Goal: Information Seeking & Learning: Learn about a topic

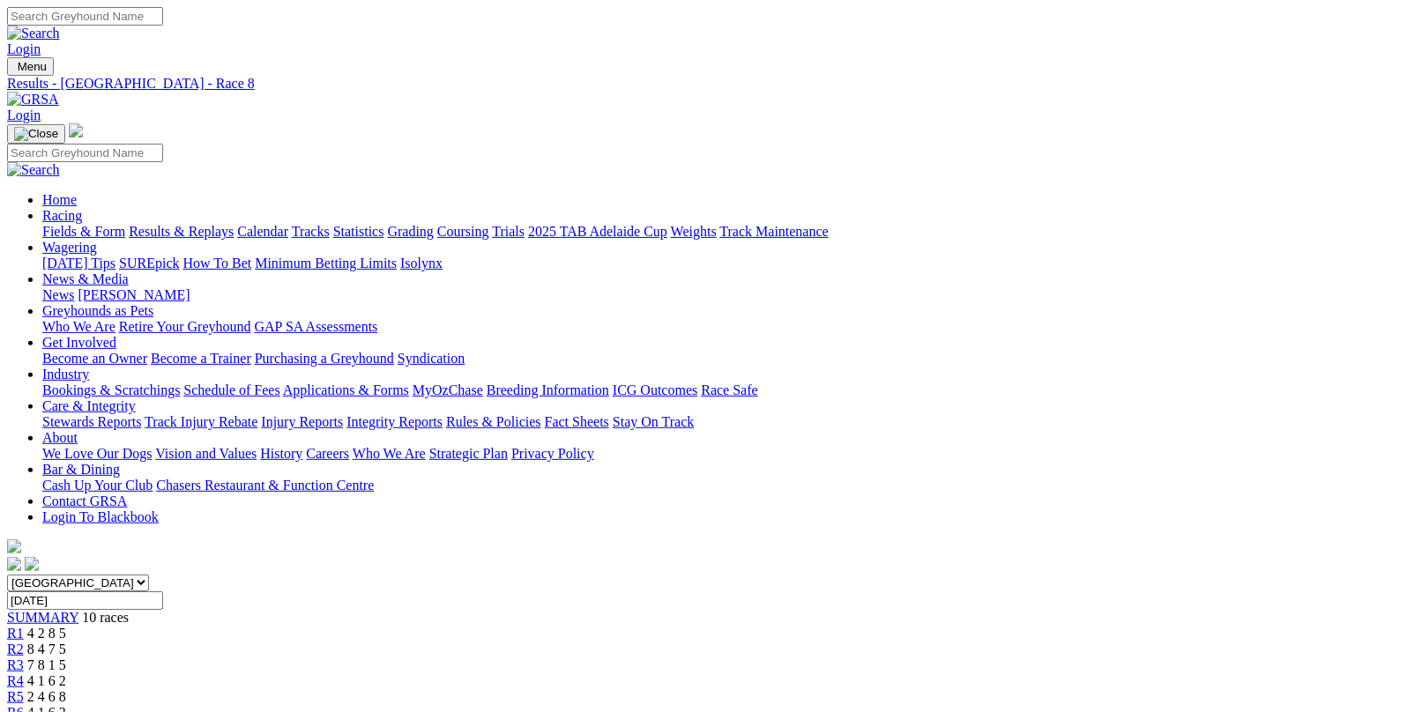
click at [79, 224] on link "Fields & Form" at bounding box center [83, 231] width 83 height 15
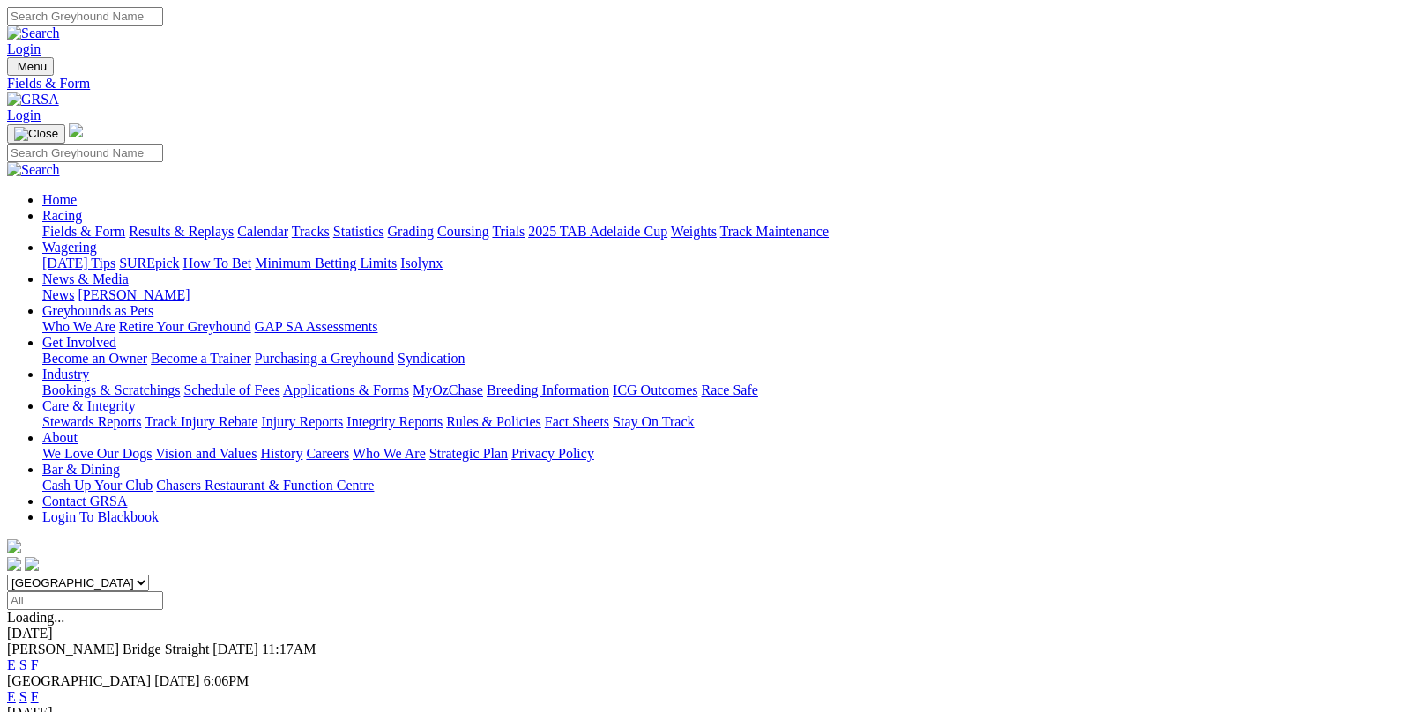
scroll to position [176, 0]
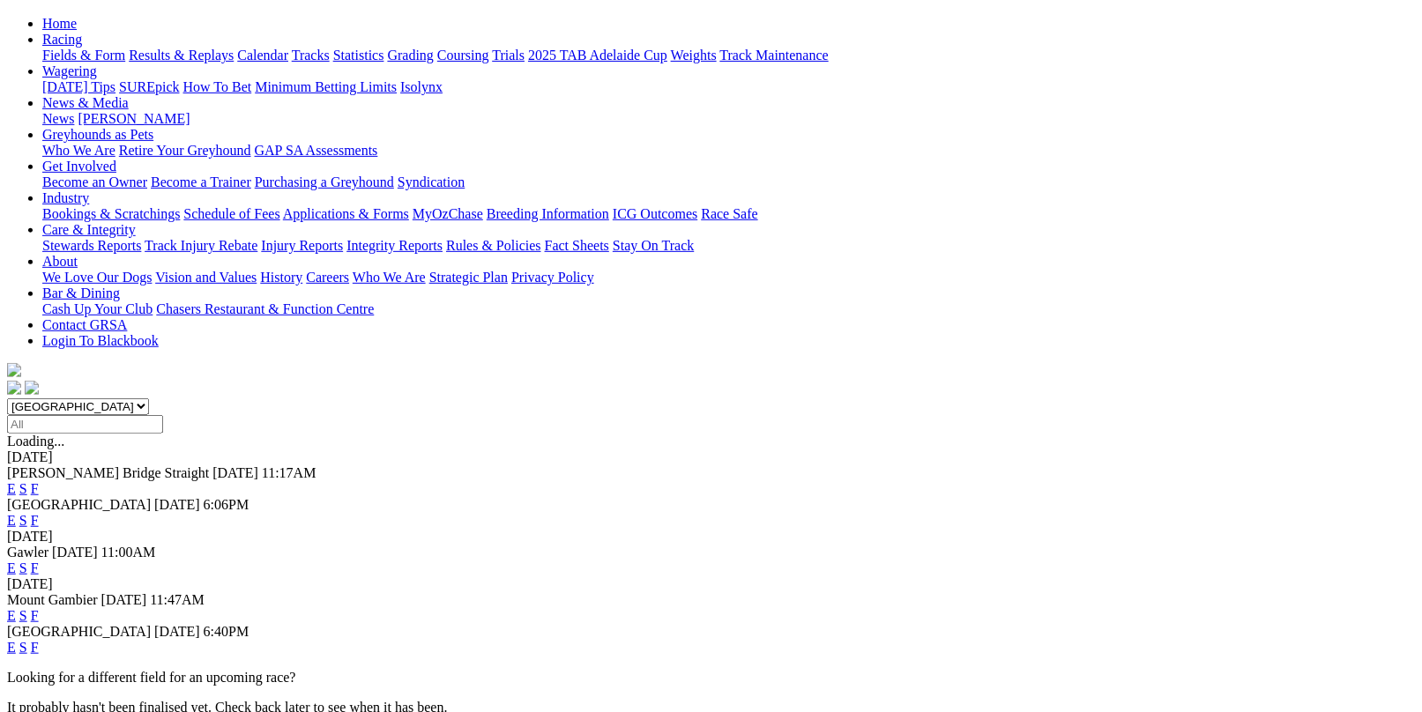
click at [39, 561] on link "F" at bounding box center [35, 568] width 8 height 15
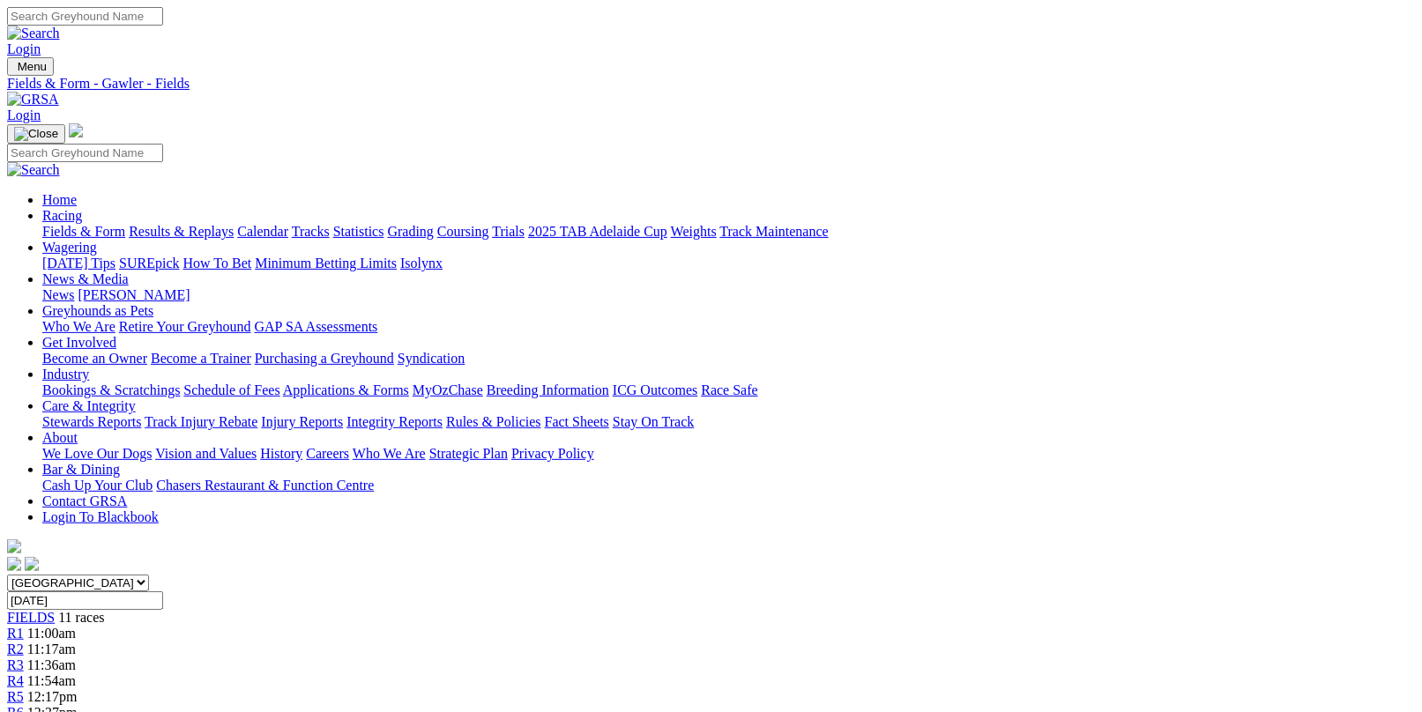
click at [91, 224] on link "Fields & Form" at bounding box center [83, 231] width 83 height 15
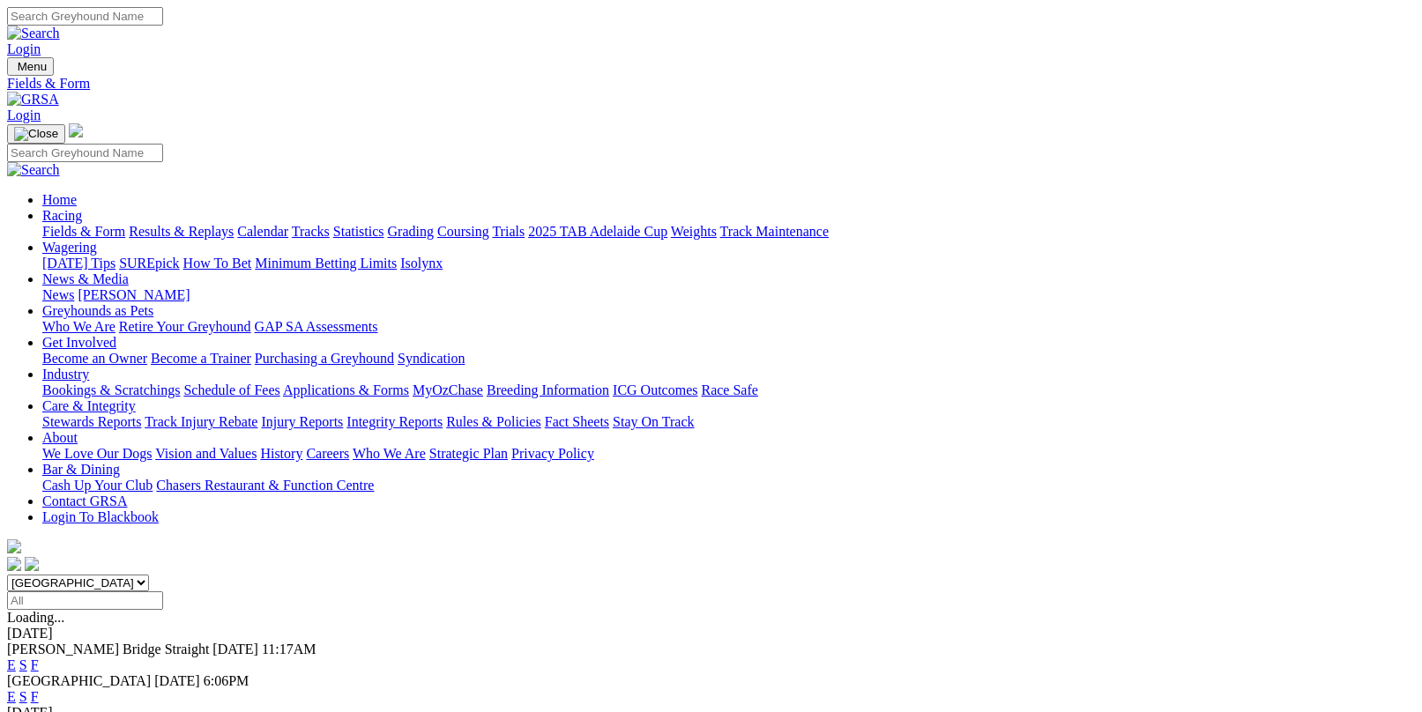
scroll to position [353, 0]
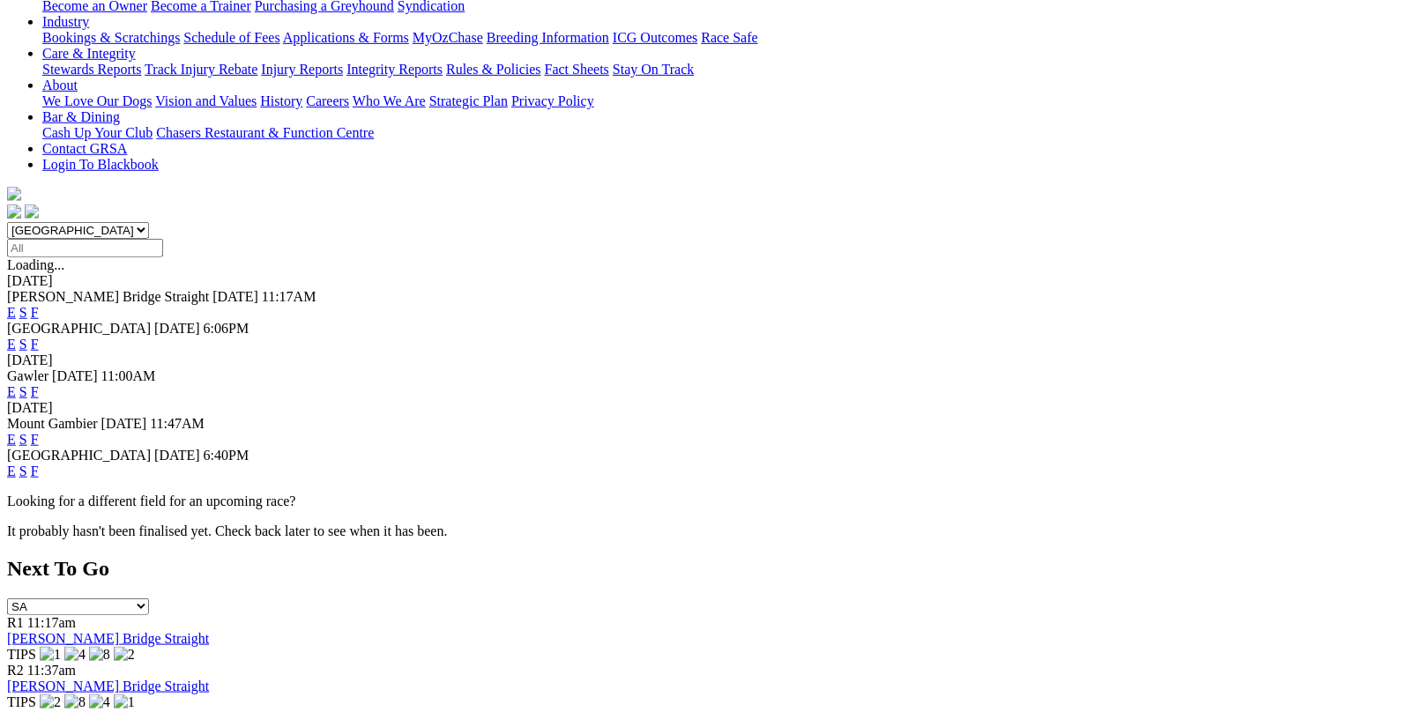
click at [39, 464] on link "F" at bounding box center [35, 471] width 8 height 15
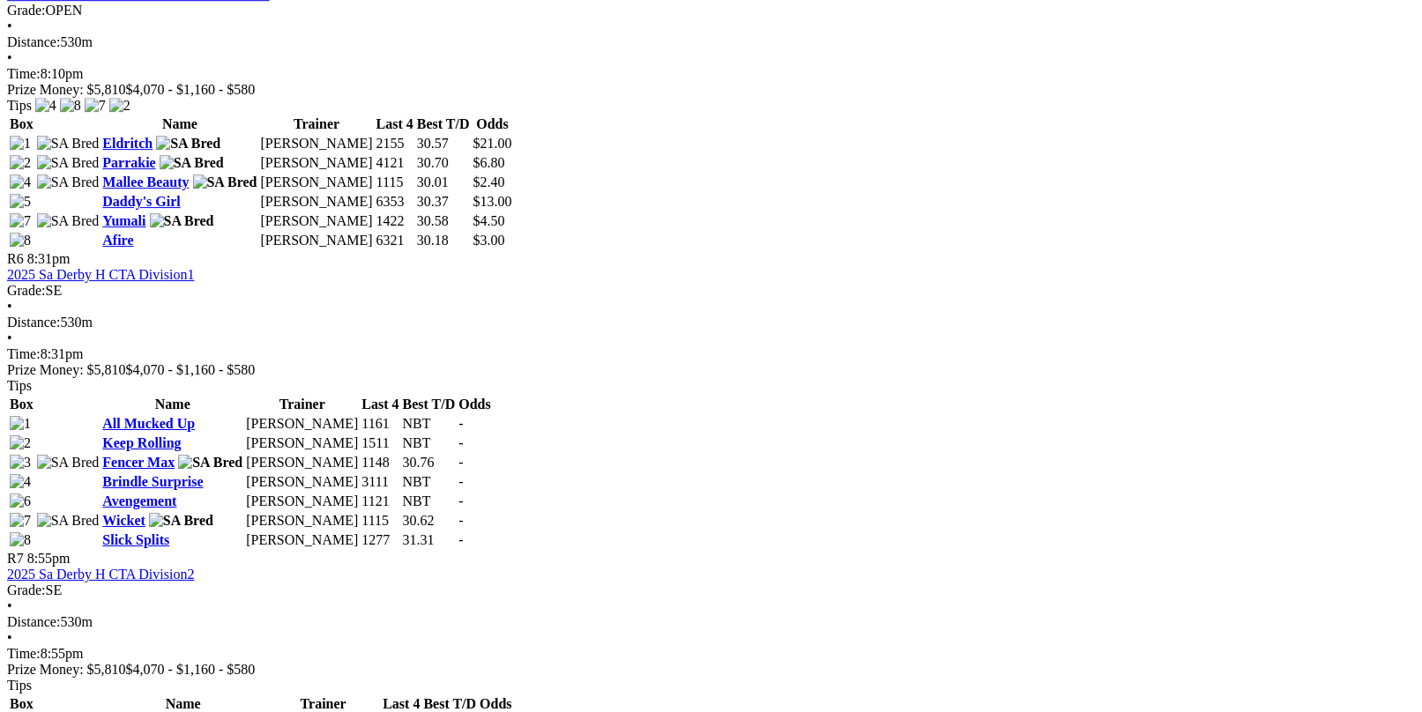
scroll to position [2116, 0]
